Goal: Information Seeking & Learning: Learn about a topic

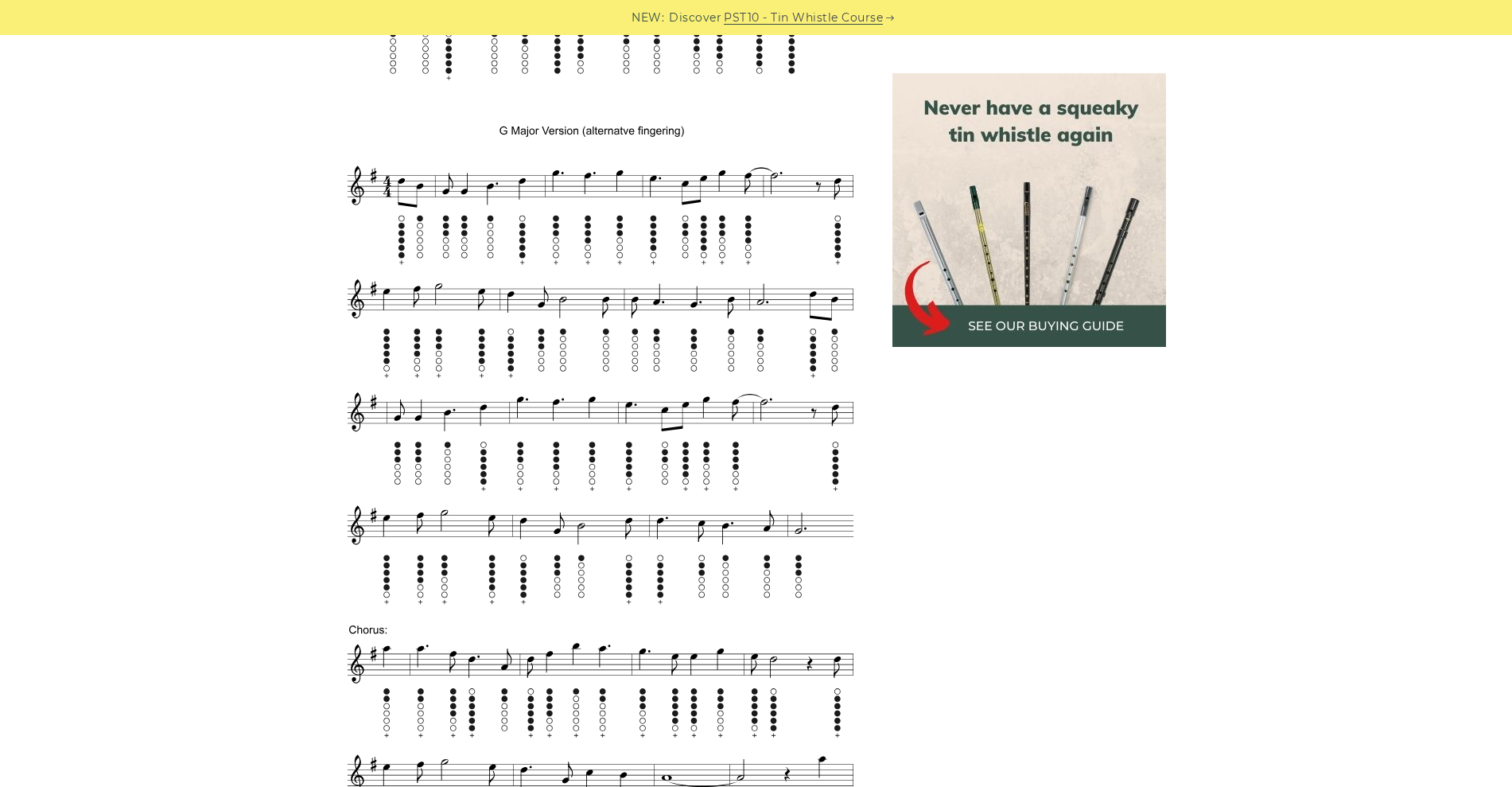
scroll to position [1443, 0]
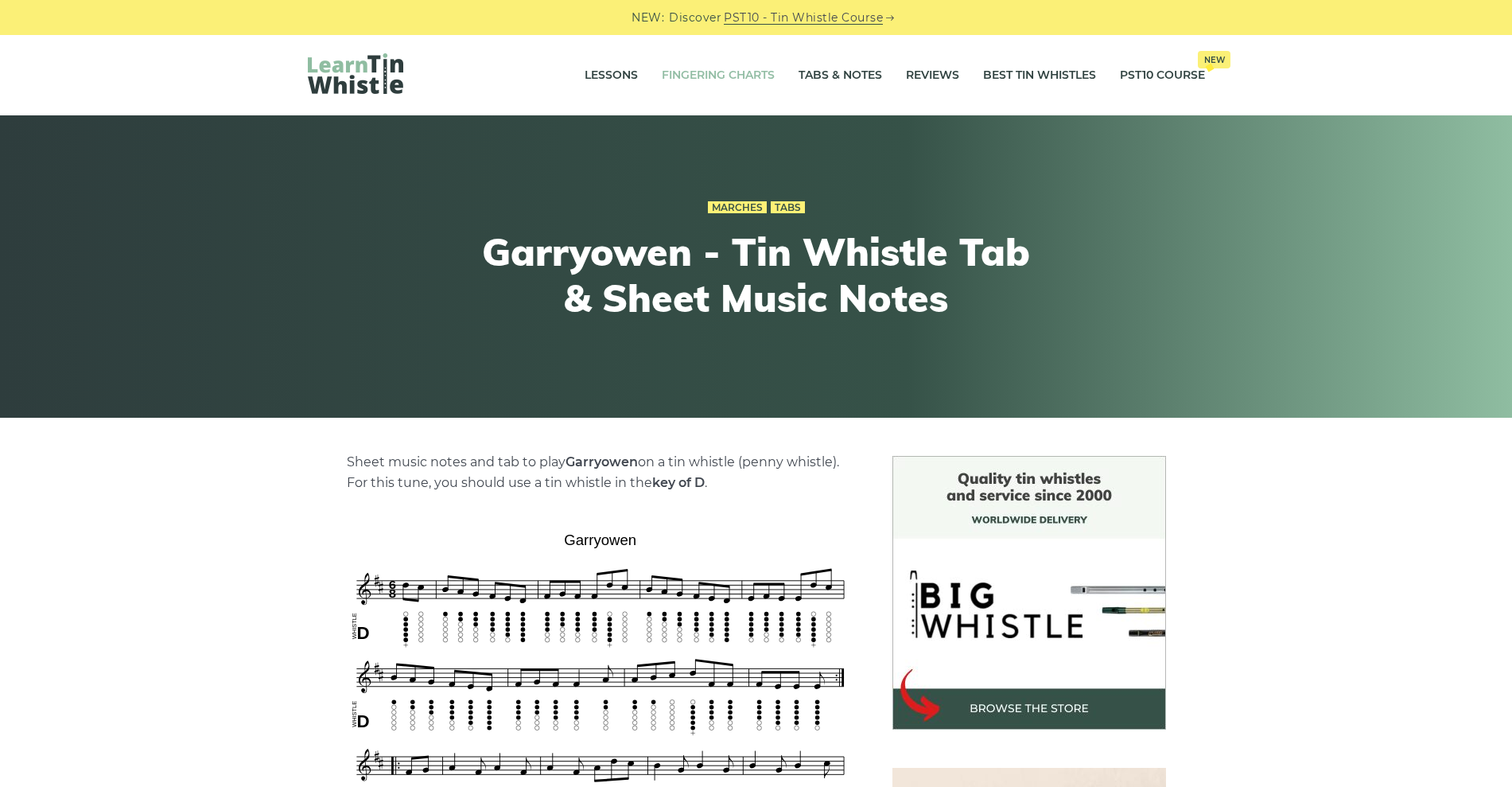
click at [719, 81] on link "Fingering Charts" at bounding box center [719, 75] width 113 height 40
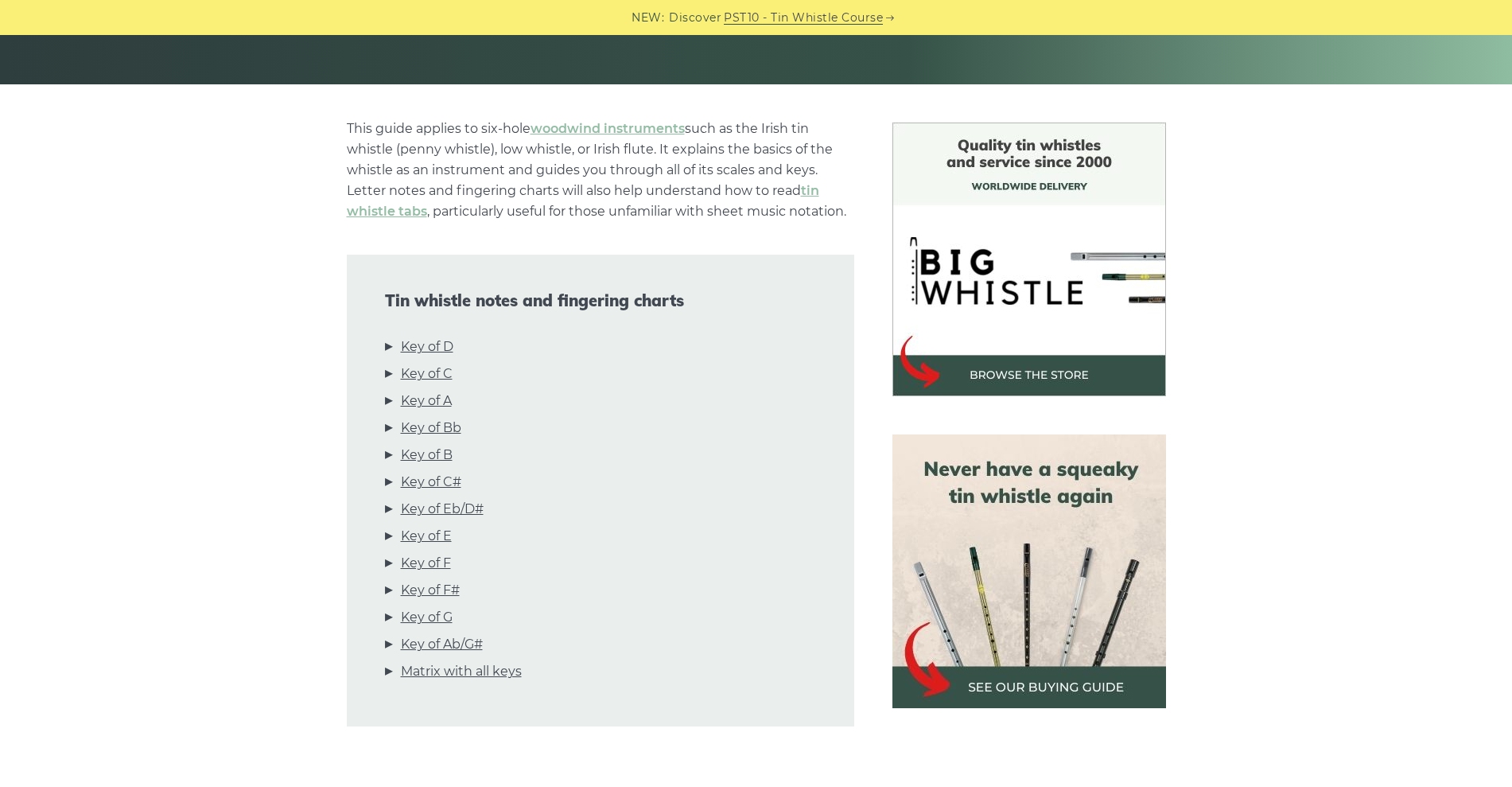
scroll to position [335, 0]
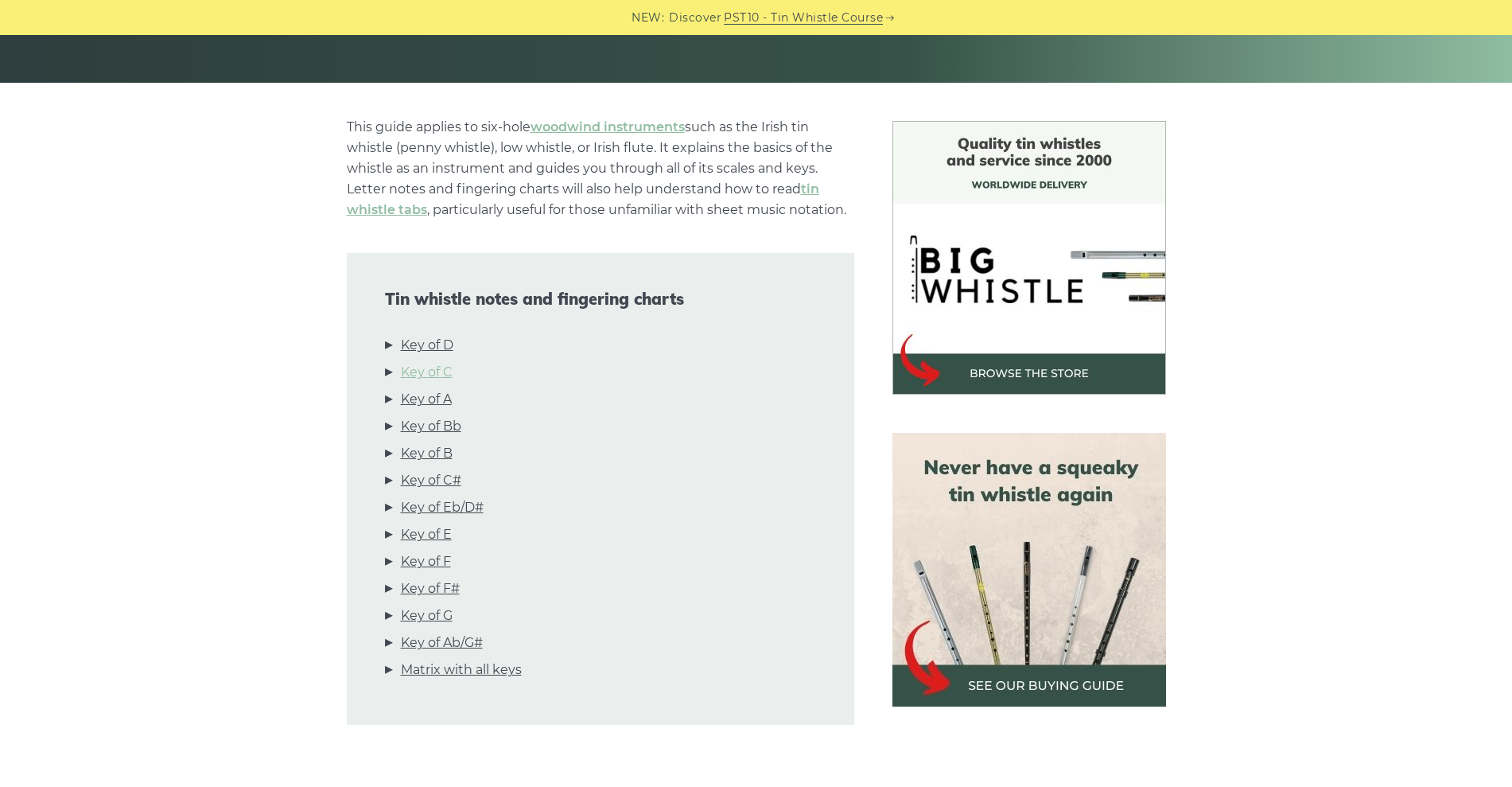
click at [446, 371] on link "Key of C" at bounding box center [427, 372] width 52 height 20
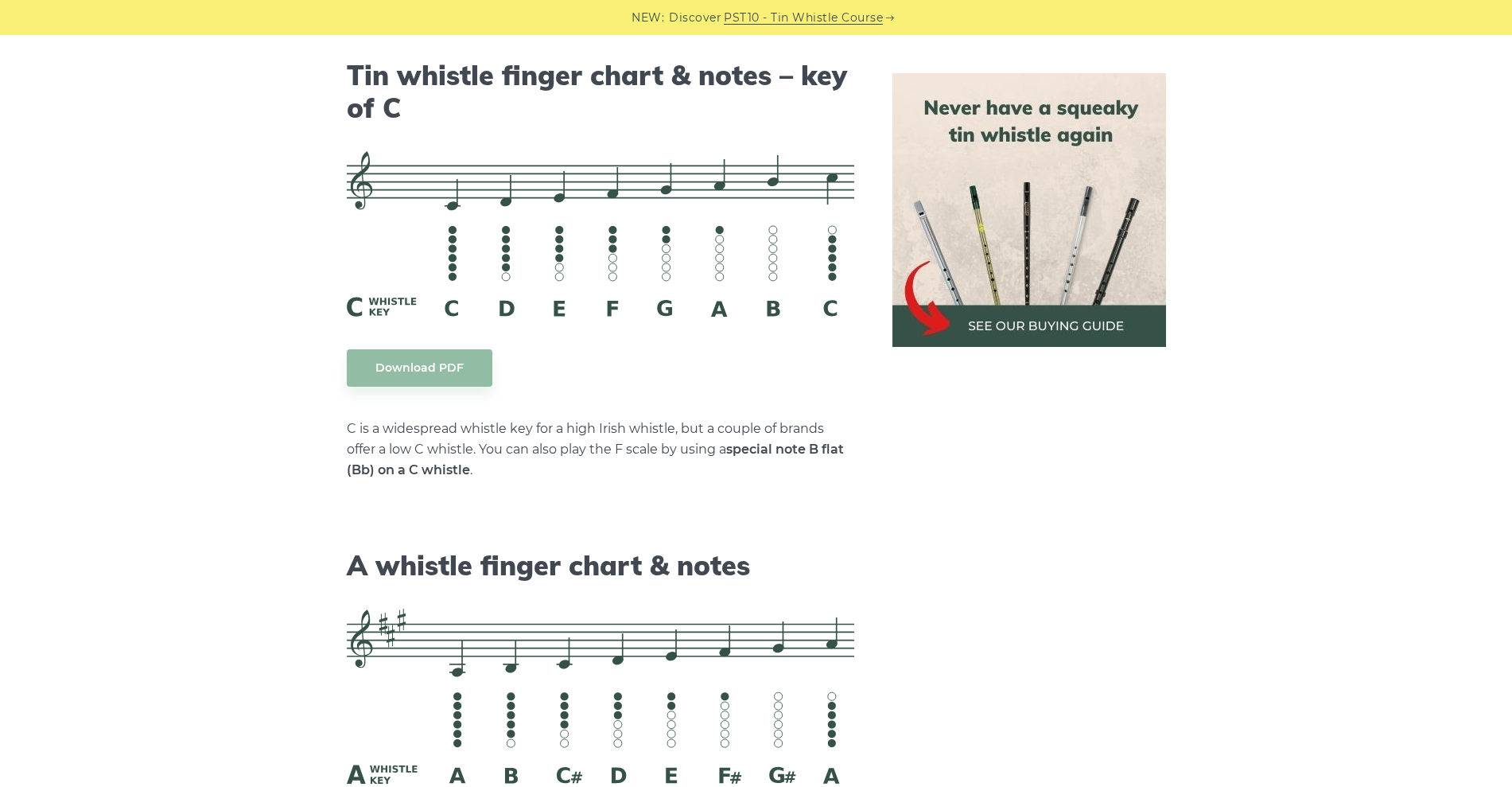
scroll to position [3983, 0]
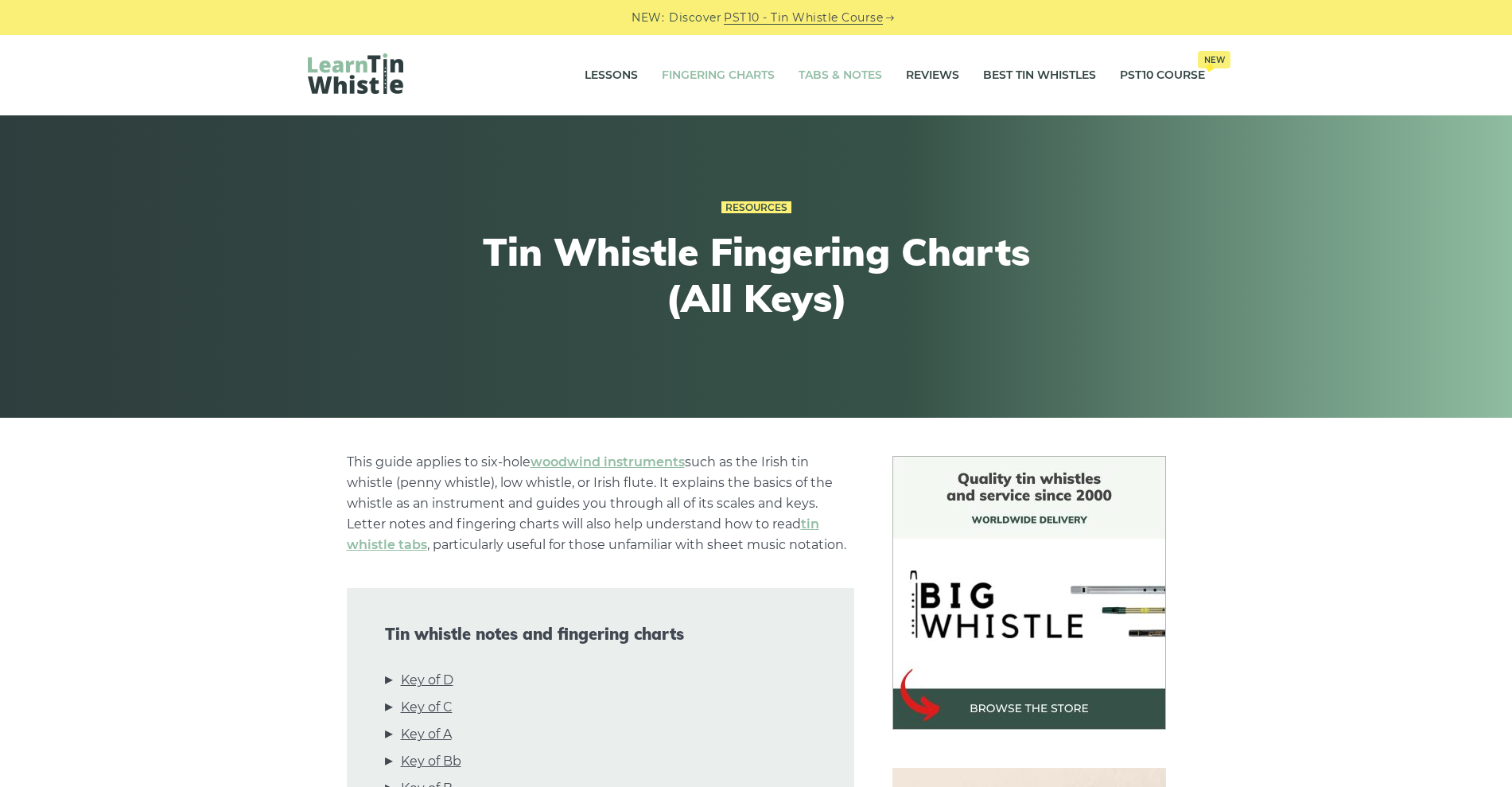
click at [843, 72] on link "Tabs & Notes" at bounding box center [840, 75] width 83 height 40
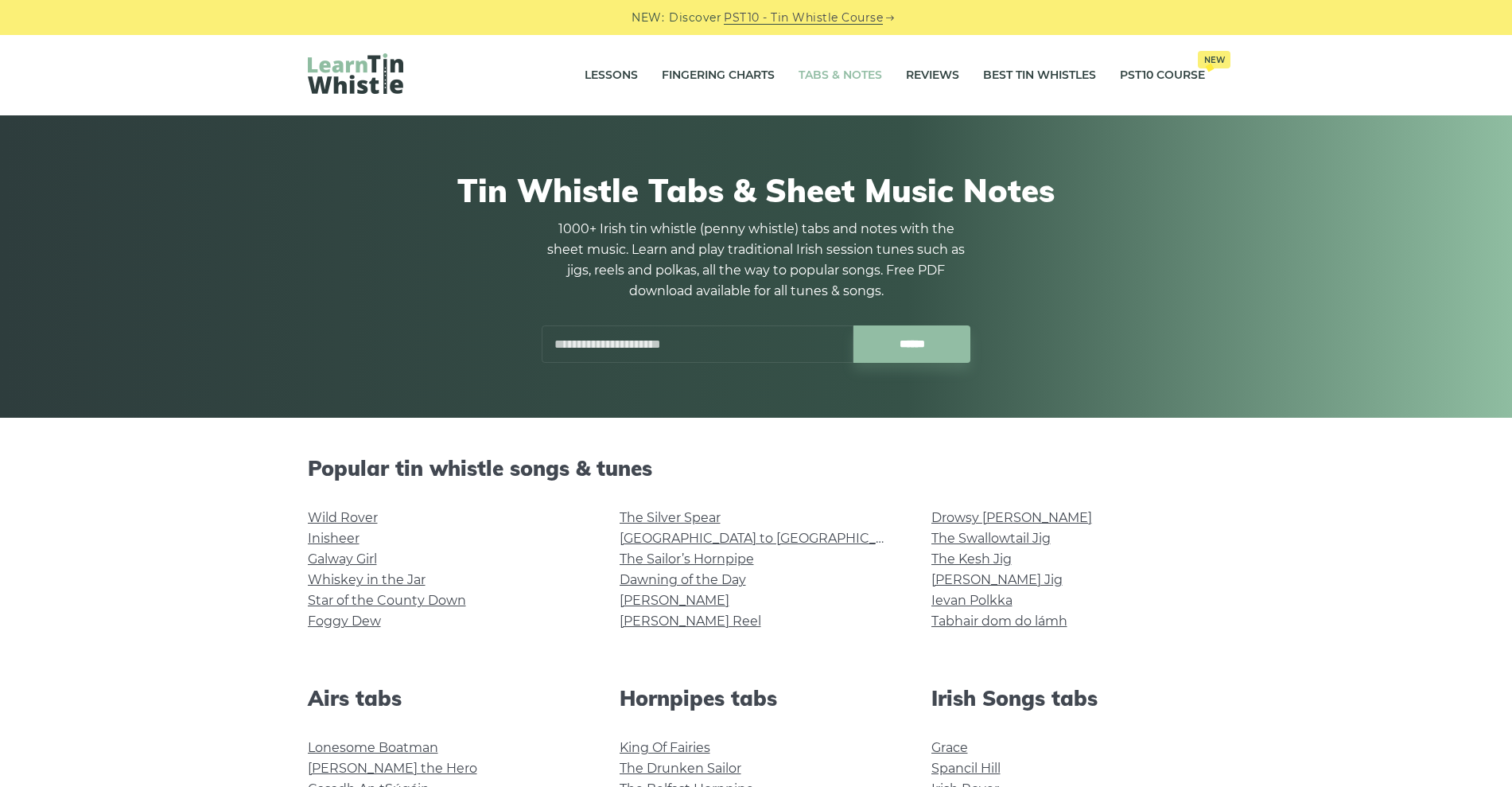
click at [702, 332] on input "text" at bounding box center [697, 344] width 312 height 37
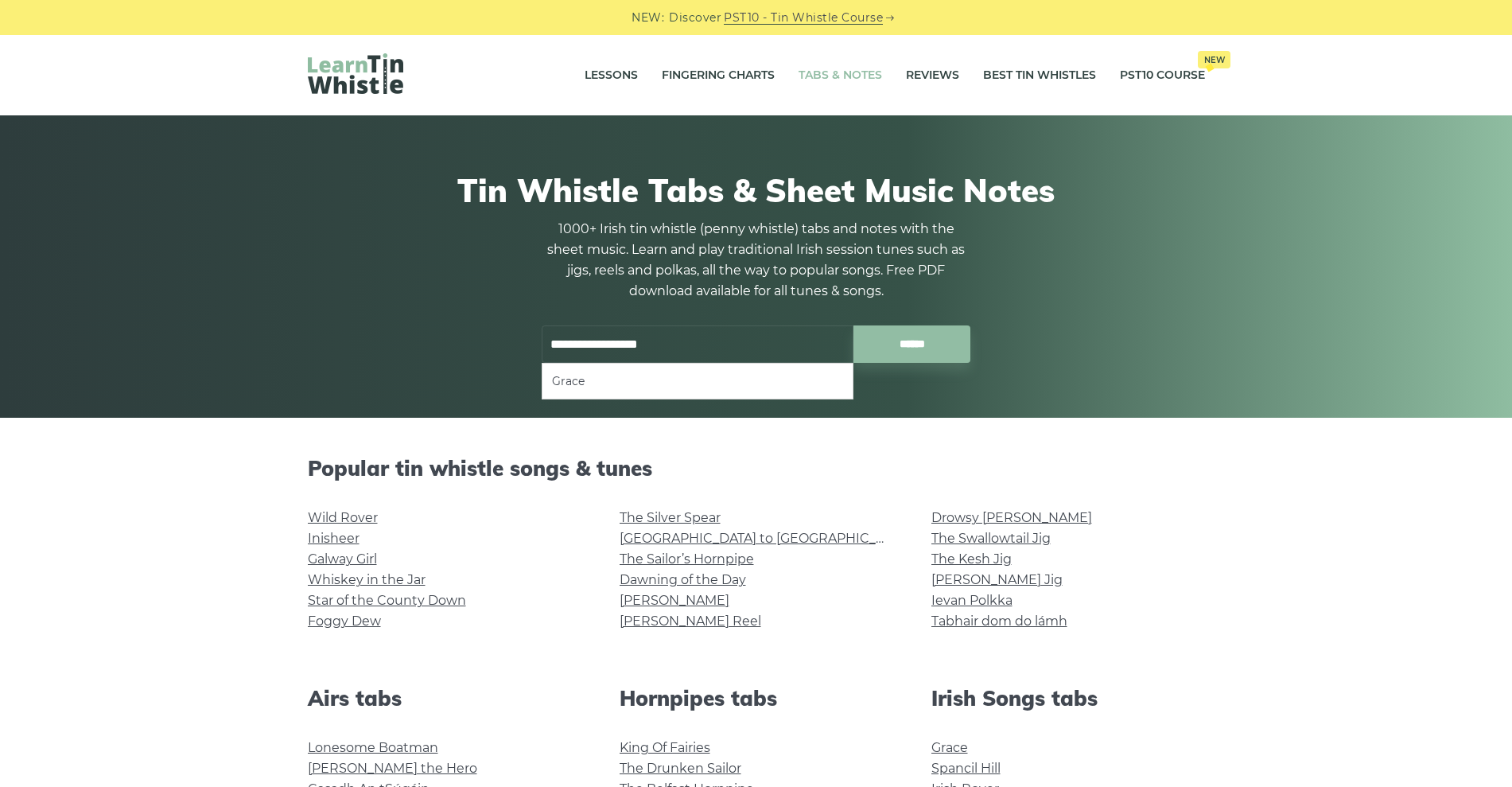
type input "**********"
click at [854, 325] on input "******" at bounding box center [912, 344] width 117 height 37
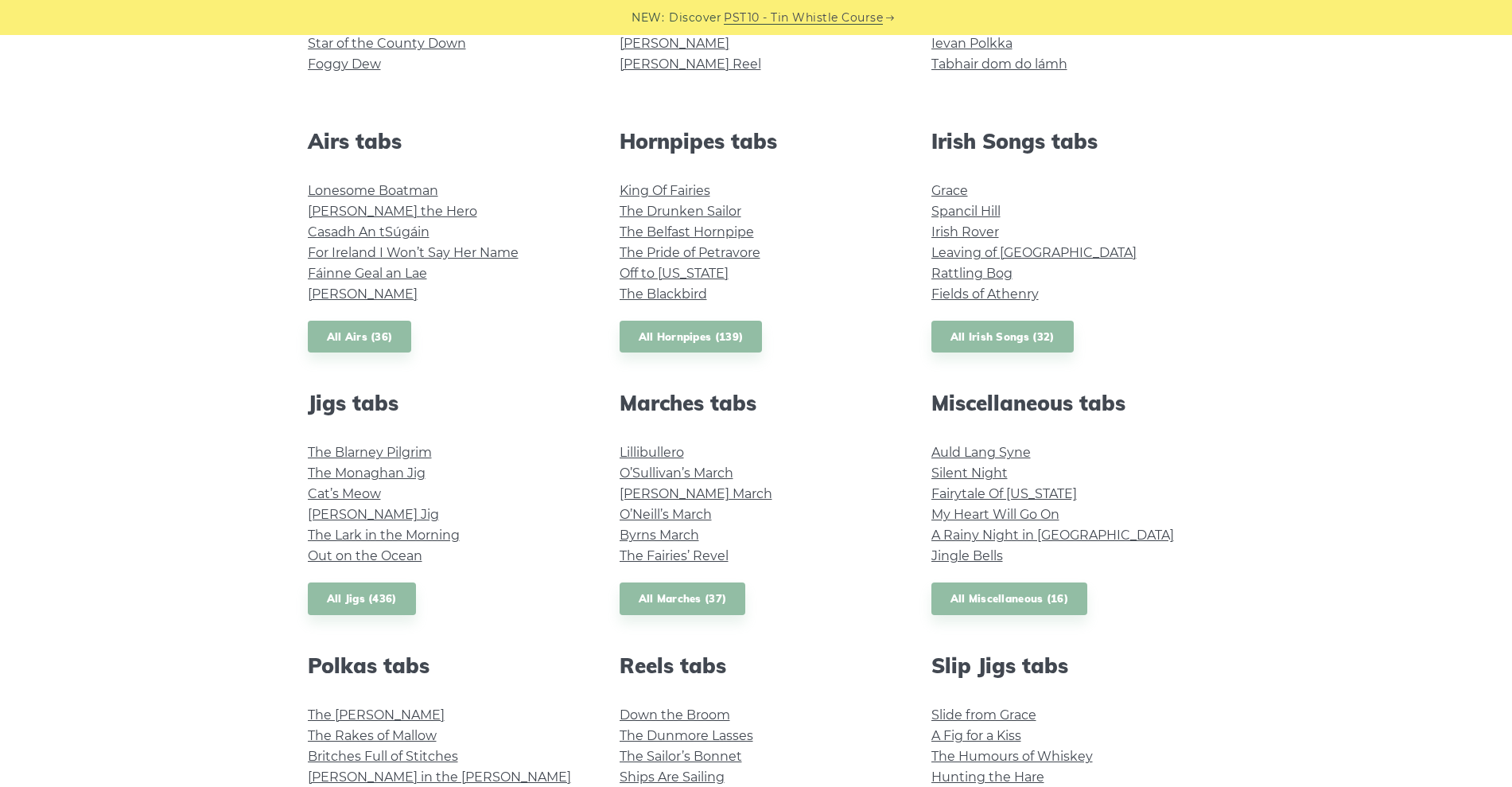
scroll to position [593, 0]
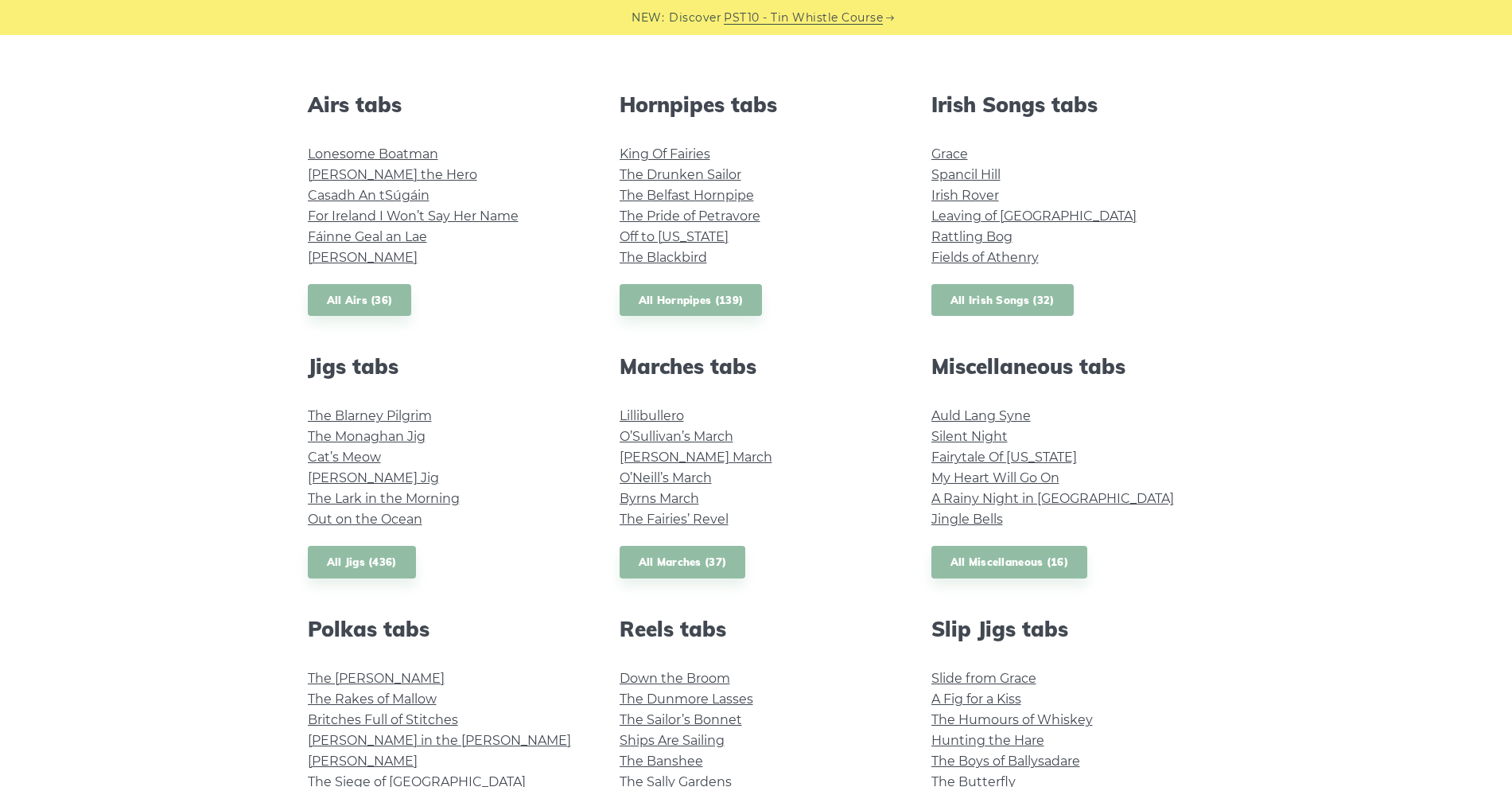
click at [962, 295] on link "All Irish Songs (32)" at bounding box center [1003, 300] width 143 height 32
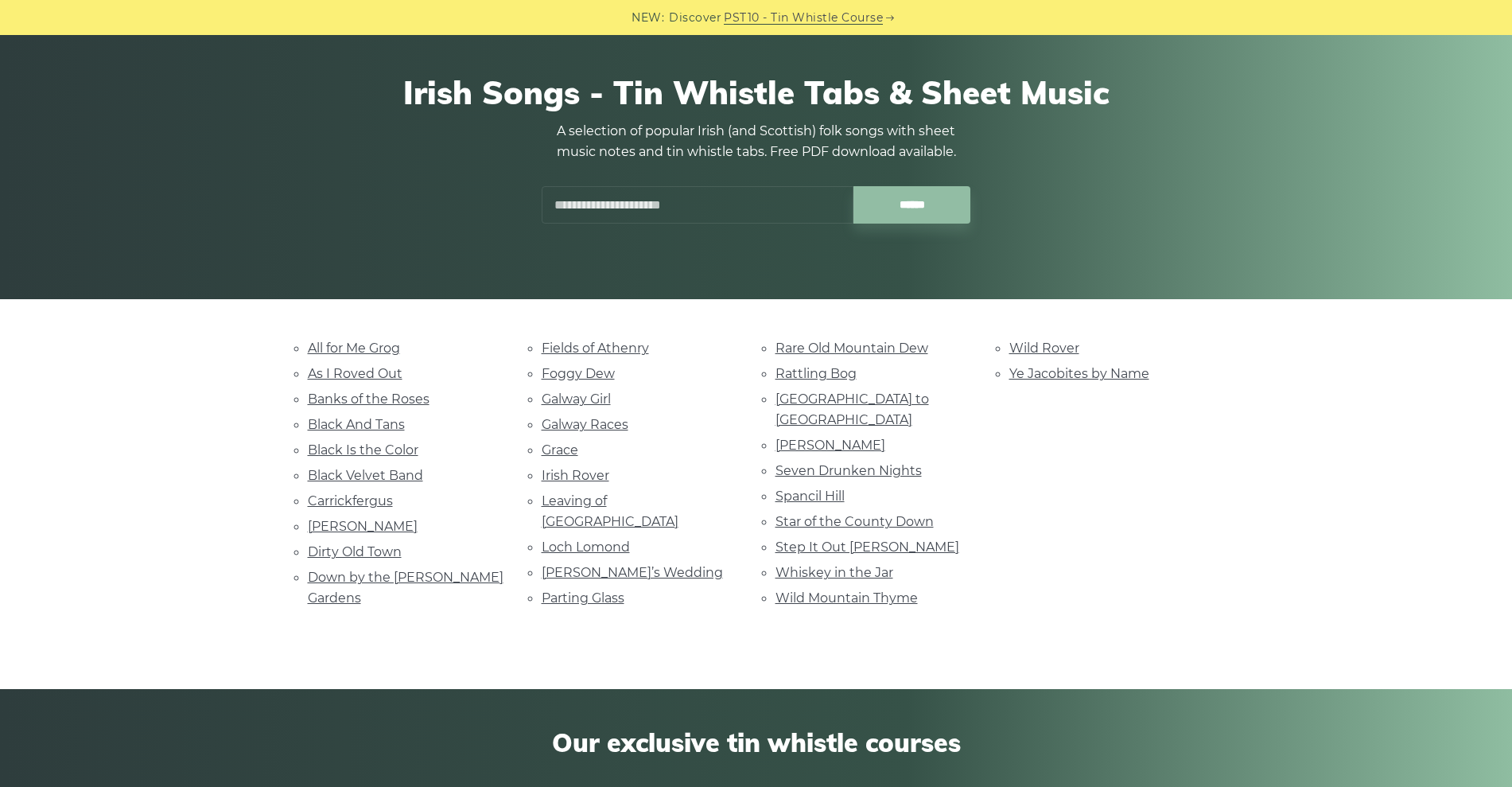
scroll to position [119, 0]
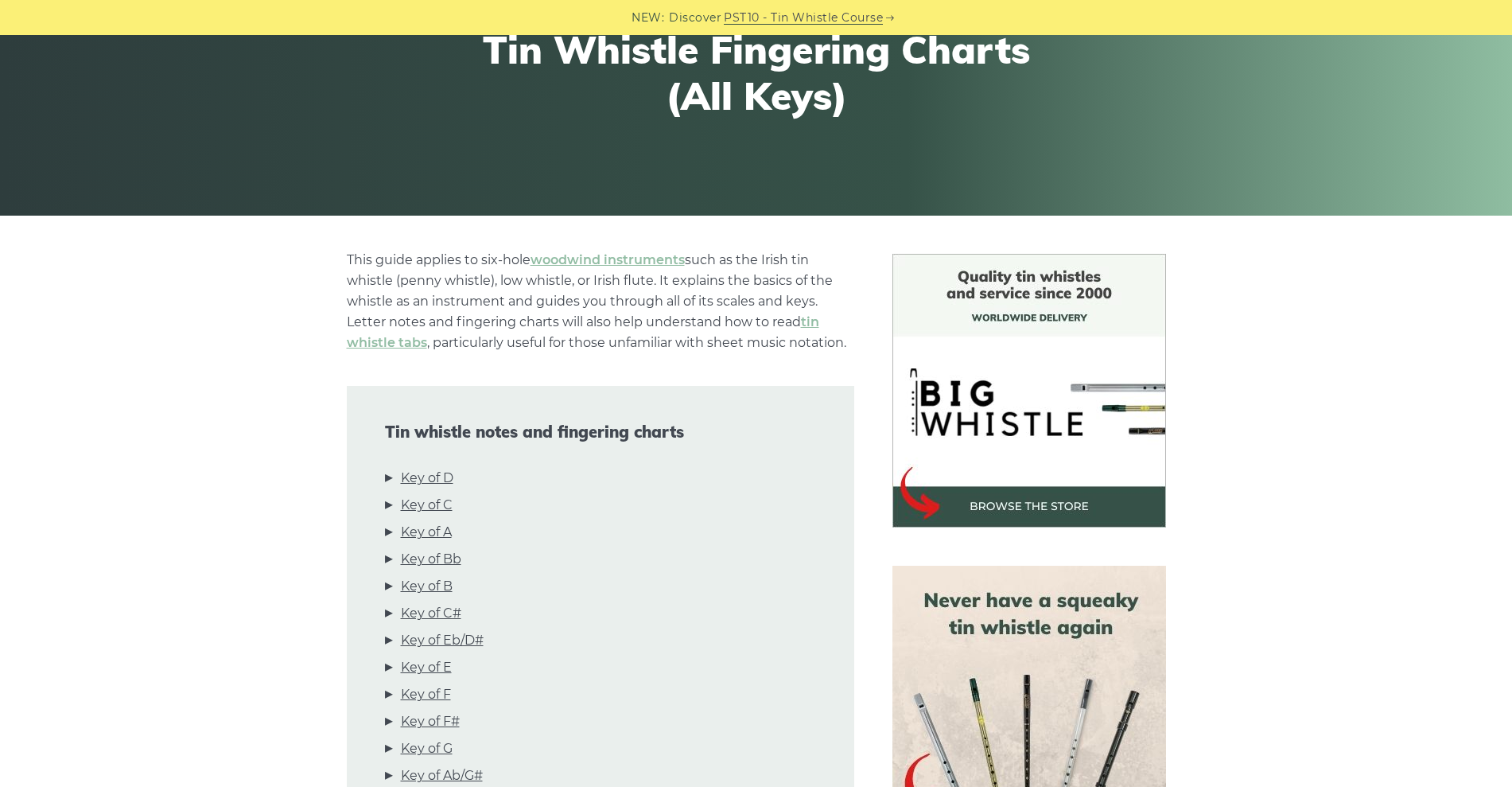
scroll to position [203, 0]
click at [394, 503] on li "Key of C" at bounding box center [601, 506] width 431 height 27
click at [413, 504] on link "Key of C" at bounding box center [427, 504] width 52 height 20
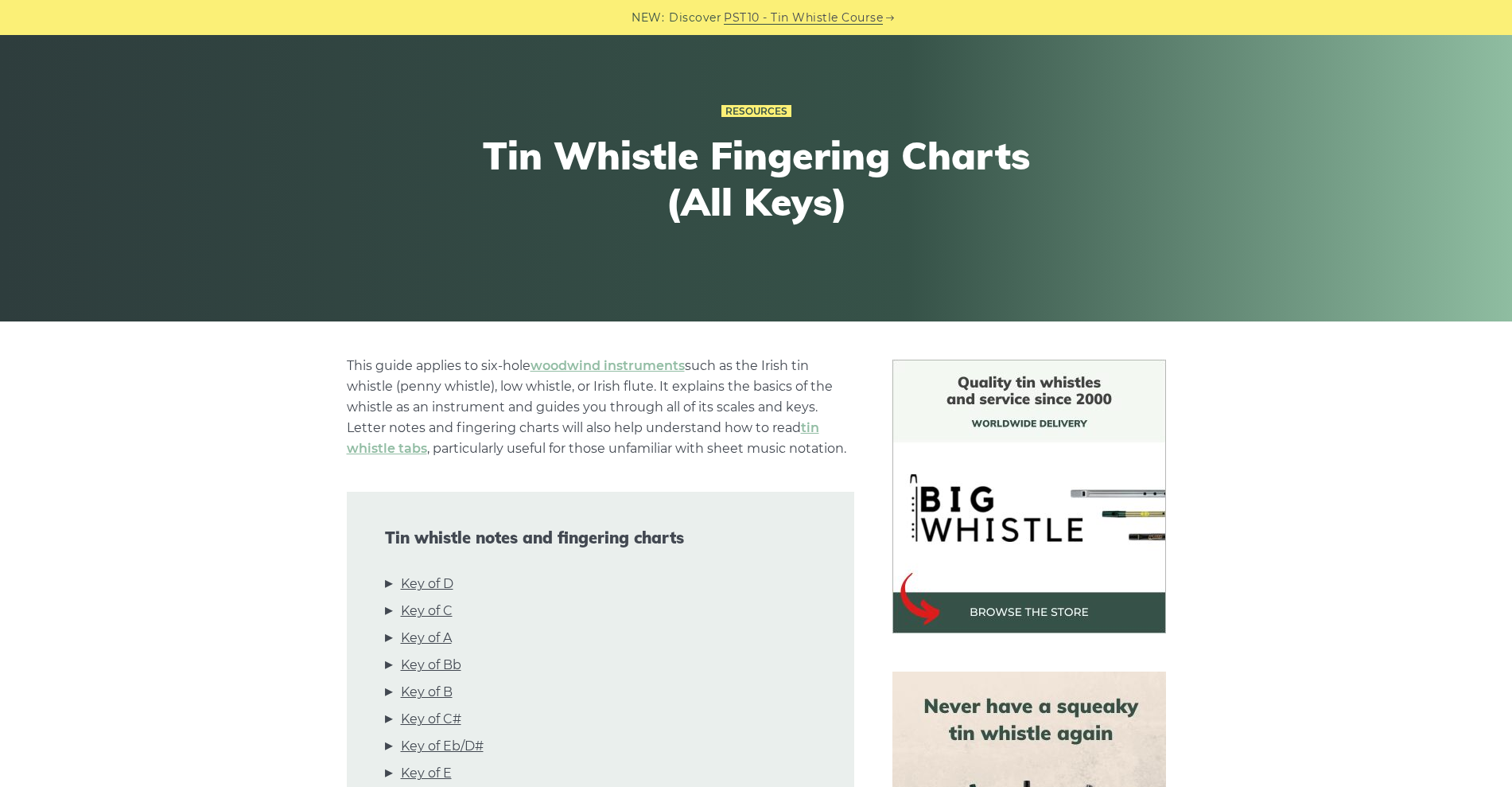
scroll to position [65, 0]
